Goal: Task Accomplishment & Management: Complete application form

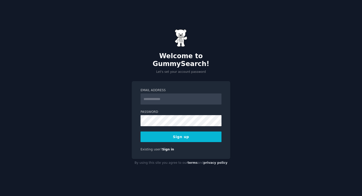
click at [171, 96] on input "Email Address" at bounding box center [181, 98] width 81 height 11
type input "**********"
click at [200, 132] on button "Sign up" at bounding box center [181, 136] width 81 height 11
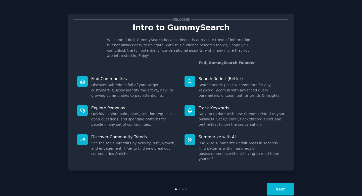
click at [279, 183] on button "Next" at bounding box center [280, 189] width 27 height 12
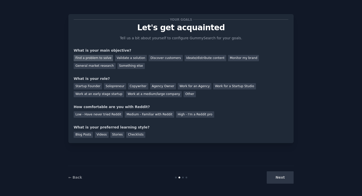
click at [102, 59] on div "Find a problem to solve" at bounding box center [94, 58] width 40 height 6
click at [126, 57] on div "Validate a solution" at bounding box center [131, 58] width 32 height 6
click at [103, 57] on div "Find a problem to solve" at bounding box center [94, 58] width 40 height 6
click at [110, 94] on div "Work at an early stage startup" at bounding box center [99, 94] width 51 height 6
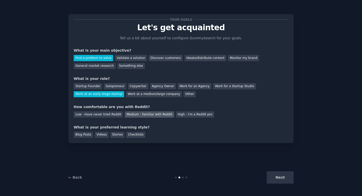
click at [159, 115] on div "Medium - Familiar with Reddit" at bounding box center [149, 114] width 49 height 6
click at [88, 135] on div "Blog Posts" at bounding box center [83, 135] width 19 height 6
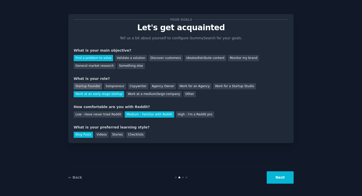
click at [92, 88] on div "Startup Founder" at bounding box center [88, 86] width 28 height 6
click at [284, 179] on button "Next" at bounding box center [280, 177] width 27 height 12
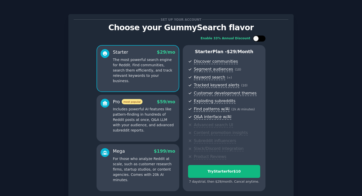
click at [261, 39] on div at bounding box center [262, 38] width 3 height 3
click at [257, 40] on icon at bounding box center [256, 38] width 3 height 3
checkbox input "false"
